Goal: Navigation & Orientation: Find specific page/section

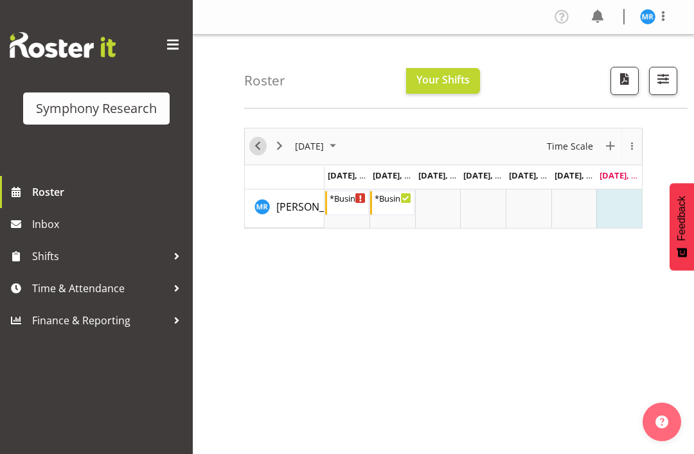
click at [256, 148] on span "Previous" at bounding box center [257, 146] width 15 height 16
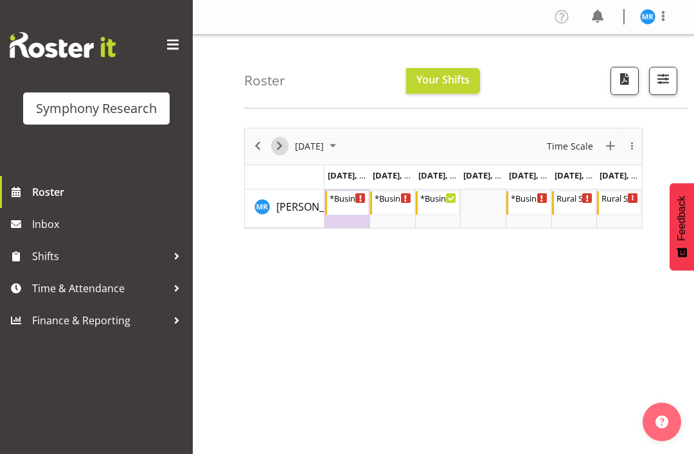
click at [280, 154] on span "Next" at bounding box center [279, 146] width 15 height 16
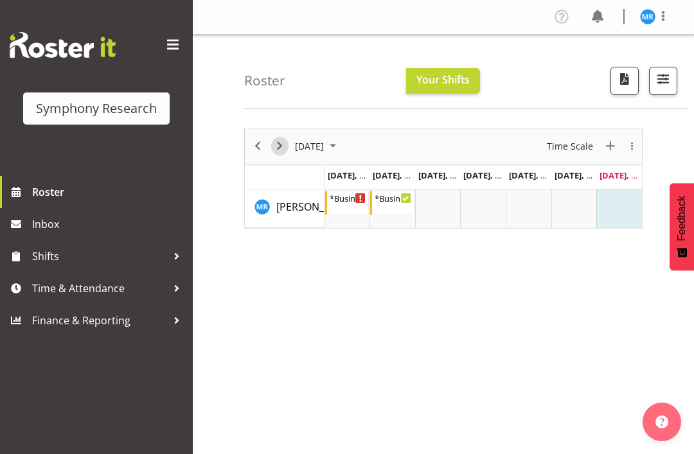
click at [280, 149] on span "Next" at bounding box center [279, 146] width 15 height 16
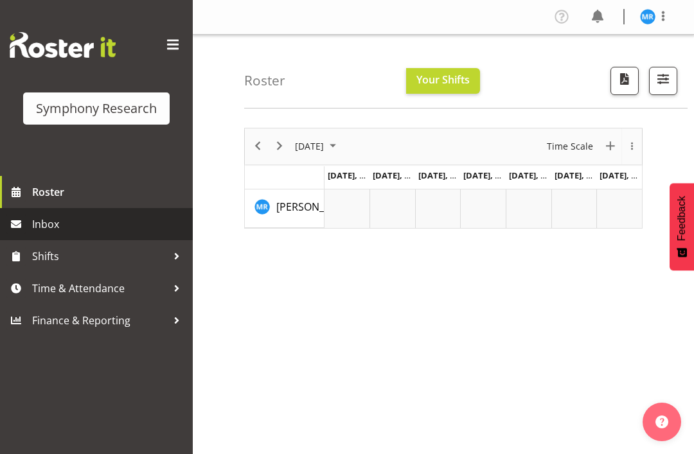
click at [56, 238] on link "Inbox" at bounding box center [96, 224] width 193 height 32
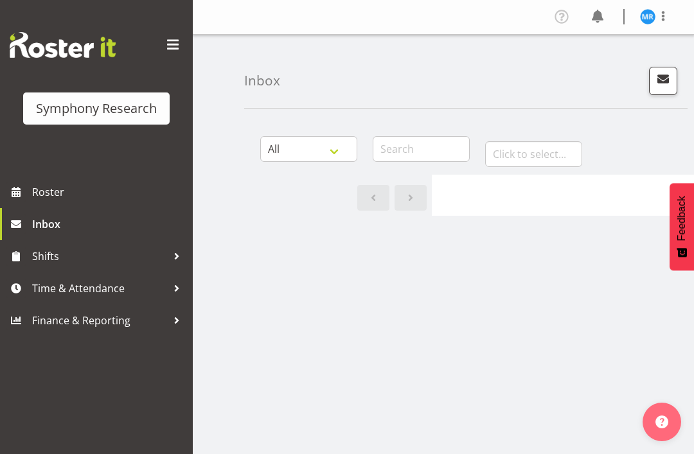
click at [661, 13] on span at bounding box center [663, 15] width 15 height 15
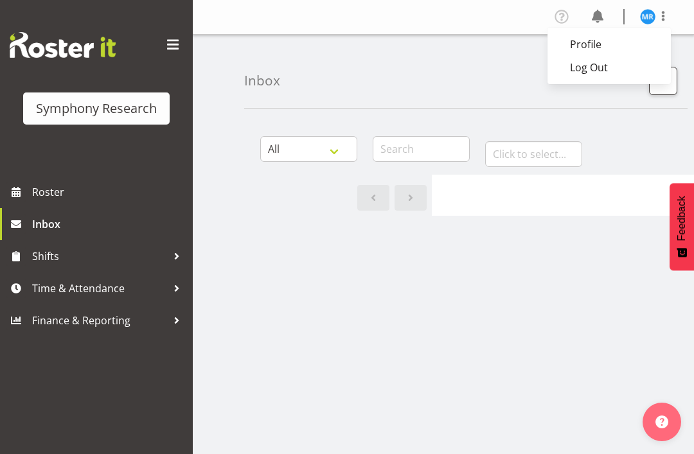
click at [595, 69] on link "Log Out" at bounding box center [609, 67] width 123 height 23
